Goal: Transaction & Acquisition: Download file/media

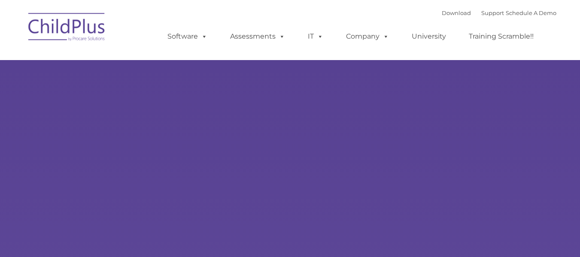
type input ""
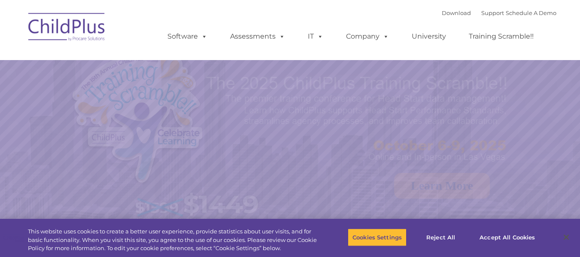
select select "MEDIUM"
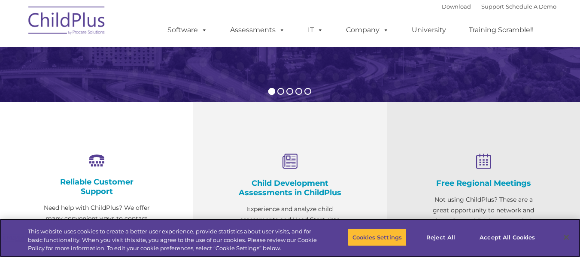
scroll to position [232, 0]
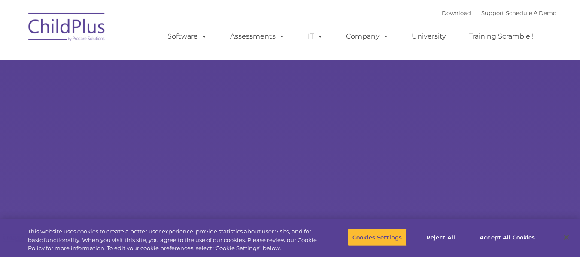
select select "MEDIUM"
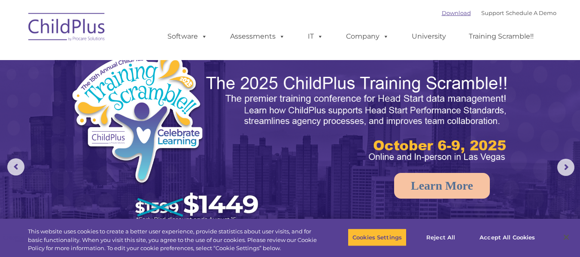
click at [442, 9] on link "Download" at bounding box center [456, 12] width 29 height 7
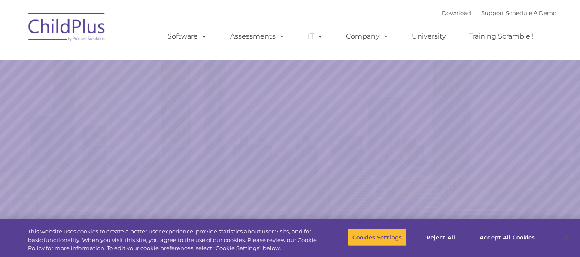
select select "MEDIUM"
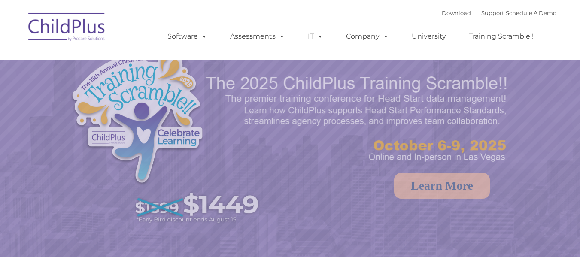
select select "MEDIUM"
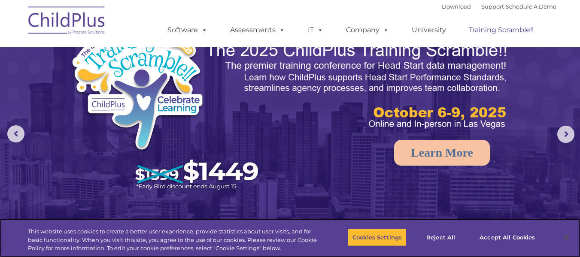
scroll to position [14, 0]
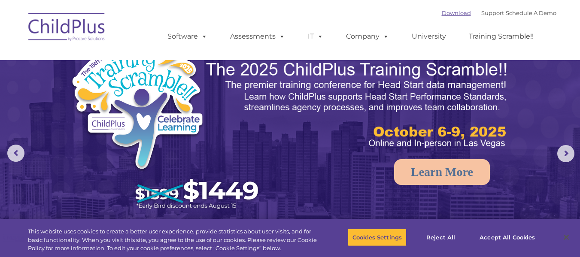
click at [442, 14] on link "Download" at bounding box center [456, 12] width 29 height 7
